Goal: Information Seeking & Learning: Learn about a topic

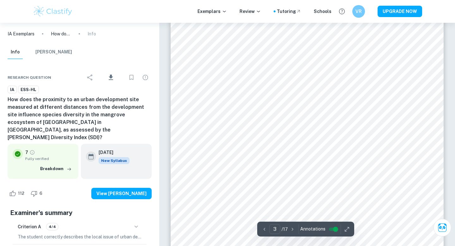
scroll to position [832, 0]
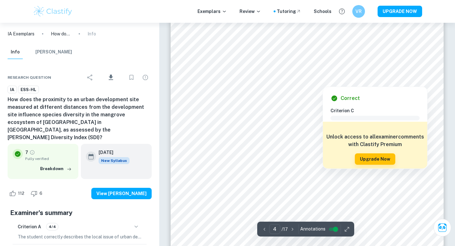
type input "3"
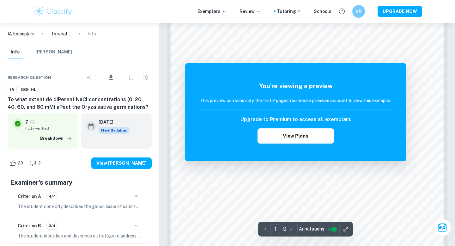
scroll to position [418, 0]
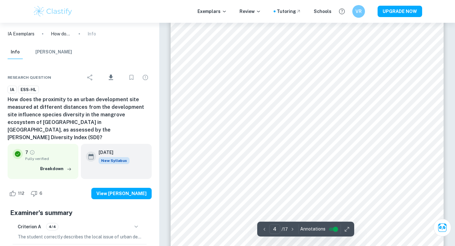
scroll to position [1242, 0]
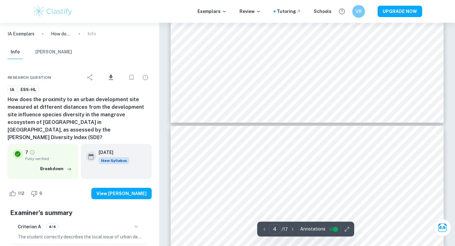
type input "5"
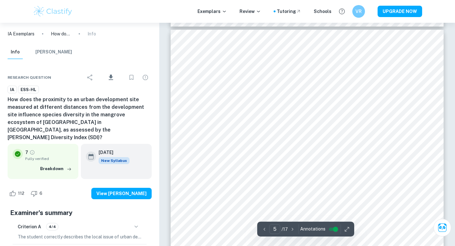
scroll to position [1513, 0]
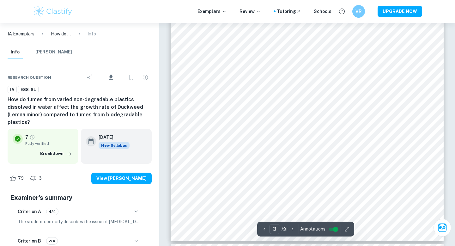
scroll to position [946, 0]
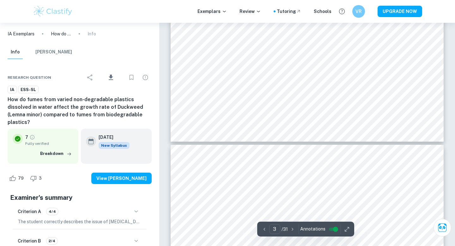
type input "4"
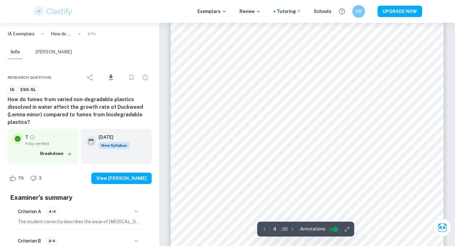
scroll to position [1292, 0]
